Goal: Navigation & Orientation: Find specific page/section

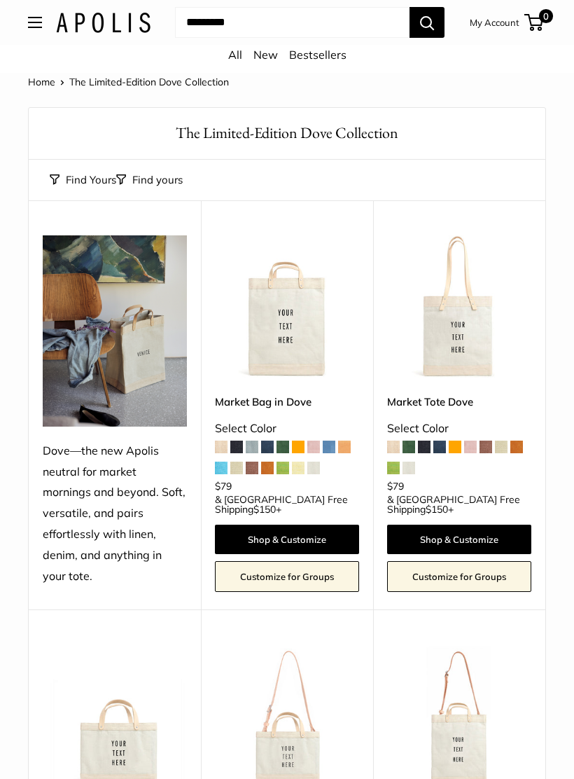
click at [38, 23] on button "Open menu" at bounding box center [35, 22] width 14 height 11
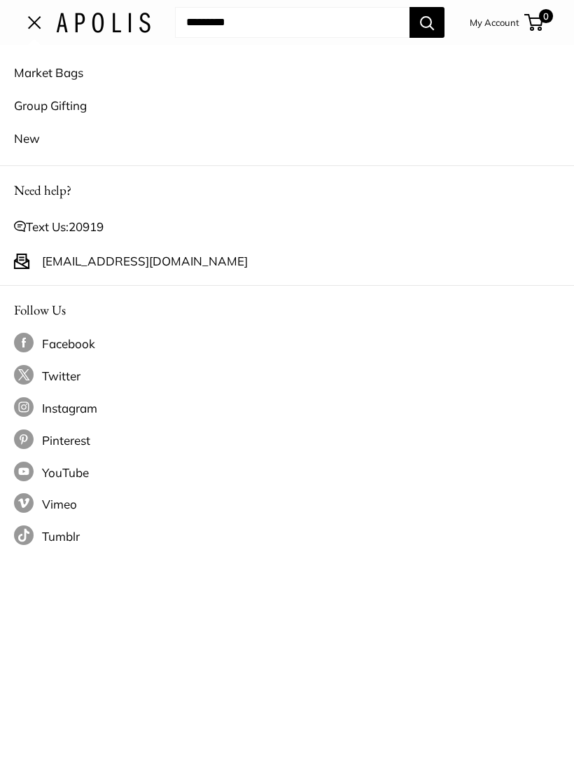
click at [29, 68] on link "Market Bags" at bounding box center [287, 72] width 546 height 33
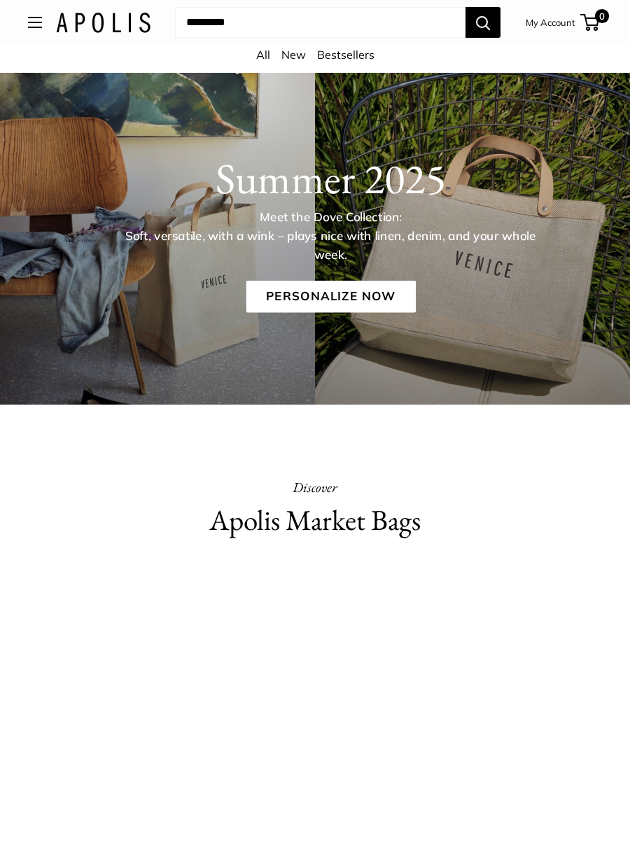
scroll to position [26, 0]
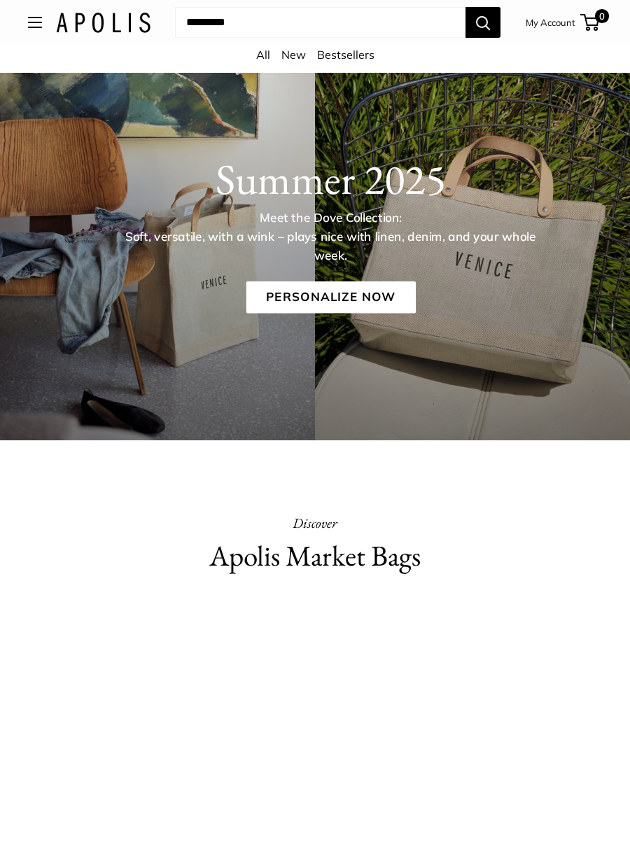
click at [379, 298] on link "Personalize Now" at bounding box center [330, 298] width 169 height 32
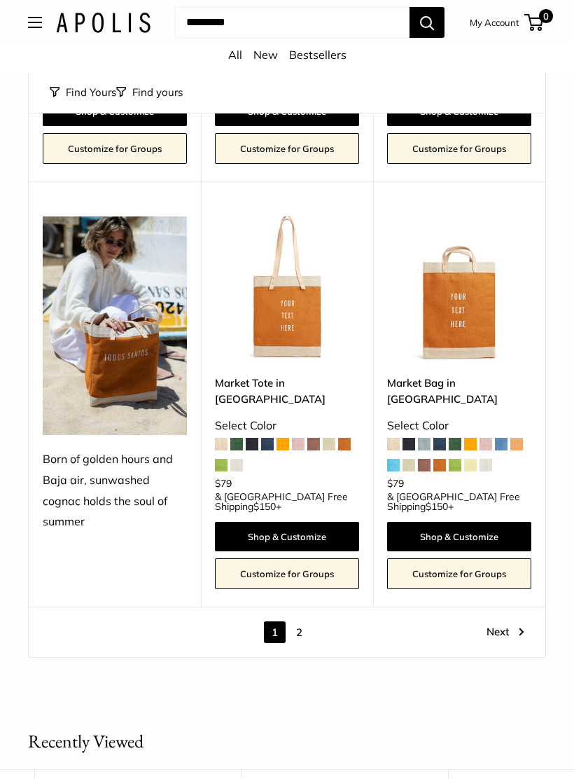
scroll to position [6157, 0]
